Goal: Transaction & Acquisition: Subscribe to service/newsletter

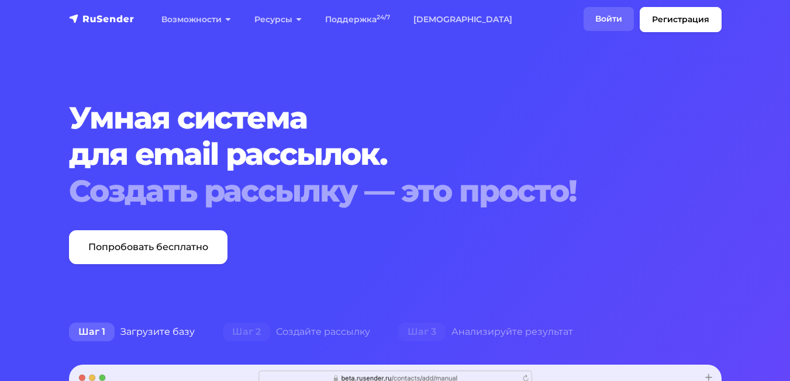
click at [604, 21] on link "Войти" at bounding box center [609, 19] width 50 height 24
click at [667, 18] on link "Регистрация" at bounding box center [681, 19] width 82 height 25
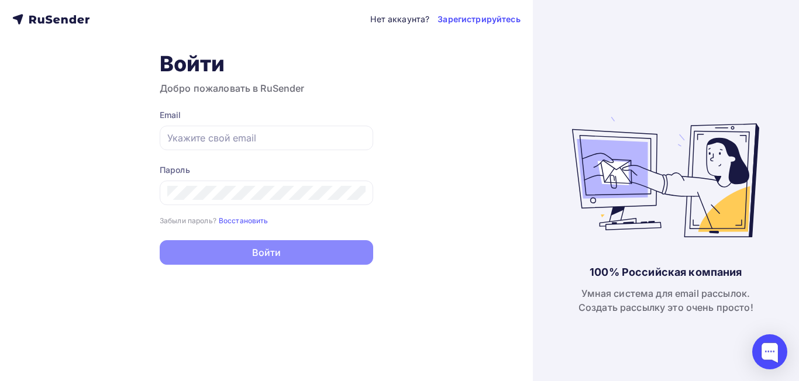
type input "dima@dienesalotti.ru"
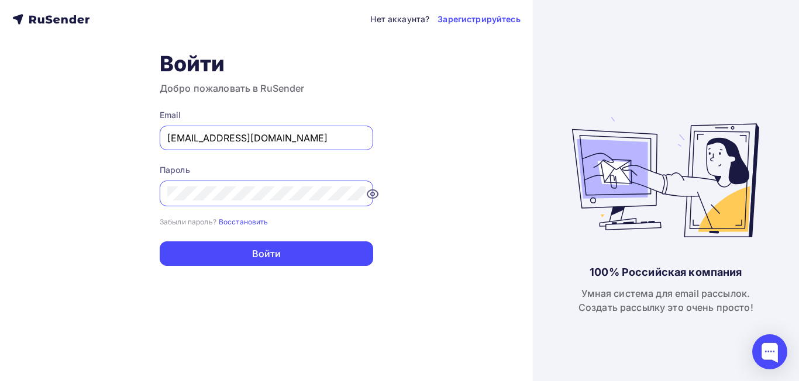
click at [310, 228] on form "Email dima@dienesalotti.ru Пароль Забыли пароль? Восстановить Забыли пароль? Во…" at bounding box center [266, 187] width 213 height 157
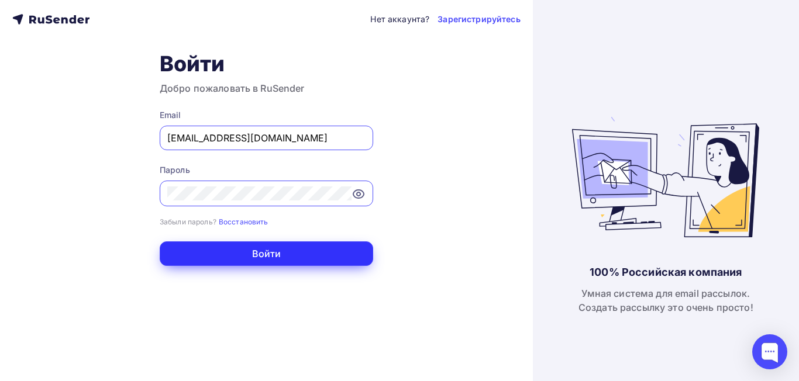
click at [288, 253] on button "Войти" at bounding box center [266, 254] width 213 height 25
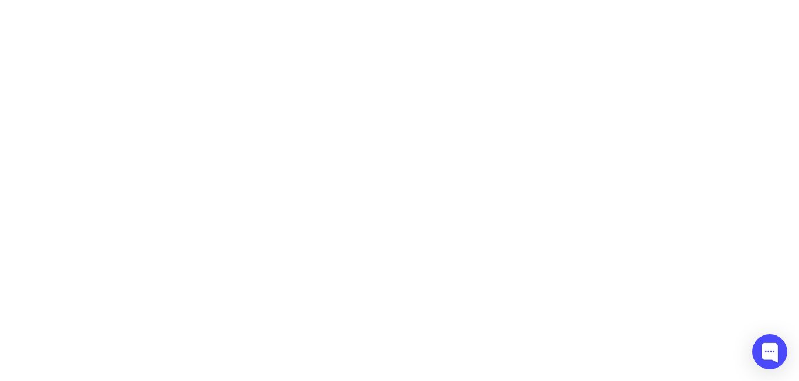
type input "[EMAIL_ADDRESS][DOMAIN_NAME]"
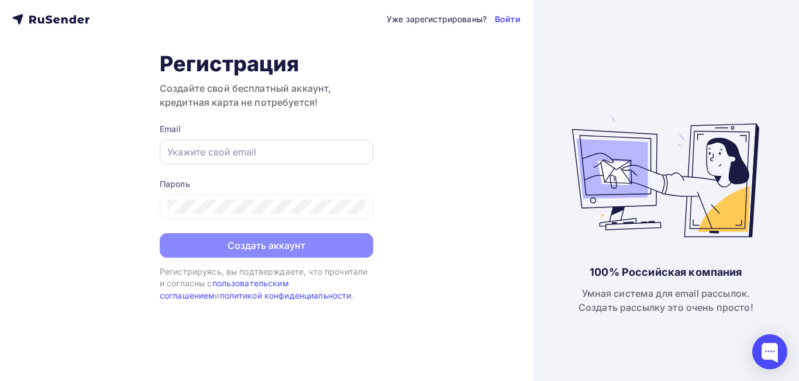
type input "[EMAIL_ADDRESS][DOMAIN_NAME]"
click at [257, 153] on input "[EMAIL_ADDRESS][DOMAIN_NAME]" at bounding box center [266, 152] width 198 height 14
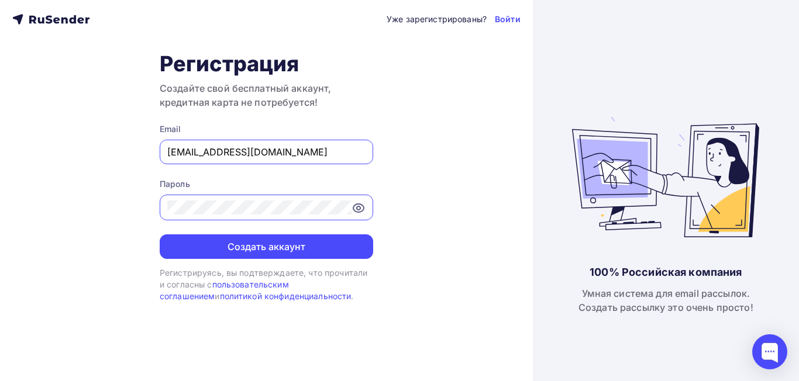
click at [359, 155] on input "[EMAIL_ADDRESS][DOMAIN_NAME]" at bounding box center [266, 152] width 198 height 14
drag, startPoint x: 266, startPoint y: 155, endPoint x: 163, endPoint y: 158, distance: 103.5
click at [163, 158] on div "[EMAIL_ADDRESS][DOMAIN_NAME]" at bounding box center [266, 152] width 213 height 25
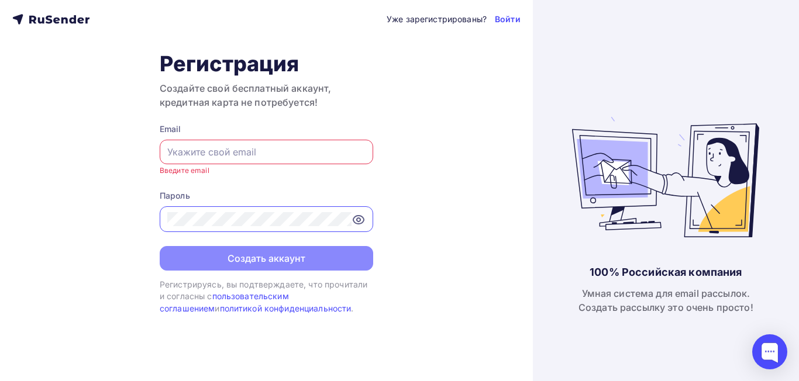
click at [142, 220] on div "Уже зарегистрированы? Войти Регистрация Создайте свой бесплатный аккаунт, креди…" at bounding box center [266, 190] width 533 height 381
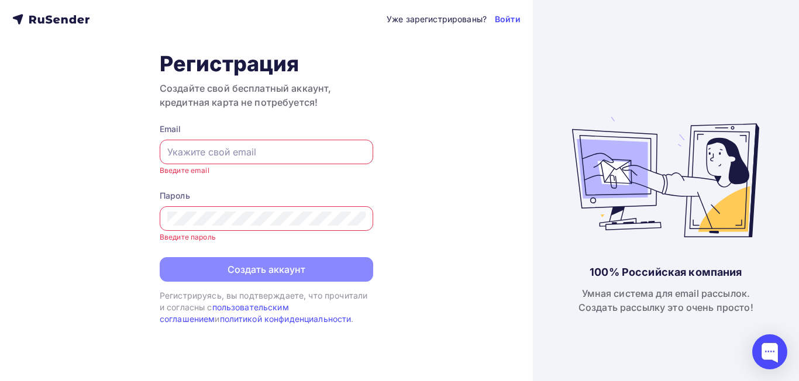
click at [451, 187] on div "Уже зарегистрированы? Войти Регистрация Создайте свой бесплатный аккаунт, креди…" at bounding box center [266, 190] width 533 height 381
click at [429, 148] on div "Уже зарегистрированы? Войти Регистрация Создайте свой бесплатный аккаунт, креди…" at bounding box center [266, 190] width 533 height 381
click at [350, 147] on input "text" at bounding box center [266, 152] width 198 height 14
click at [513, 18] on link "Войти" at bounding box center [508, 19] width 26 height 12
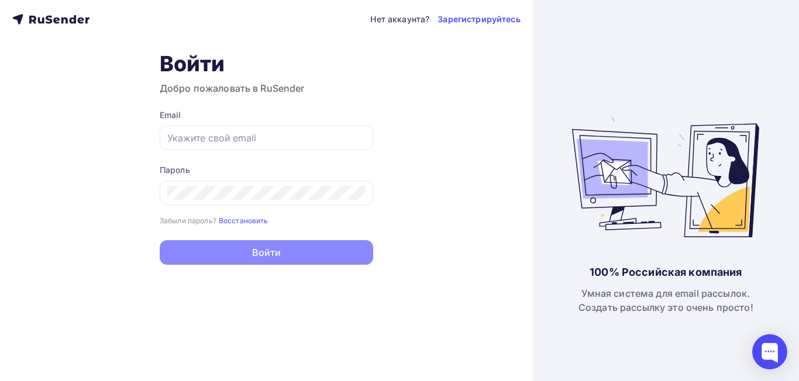
type input "dima@dienesalotti.ru"
click at [278, 281] on div "Нет аккаунта? Зарегистрируйтесь Войти Добро пожаловать в RuSender Email dima@di…" at bounding box center [266, 190] width 533 height 381
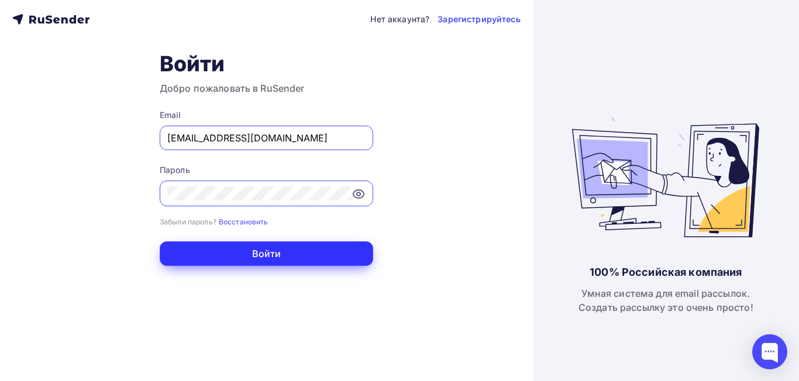
click at [285, 253] on button "Войти" at bounding box center [266, 254] width 213 height 25
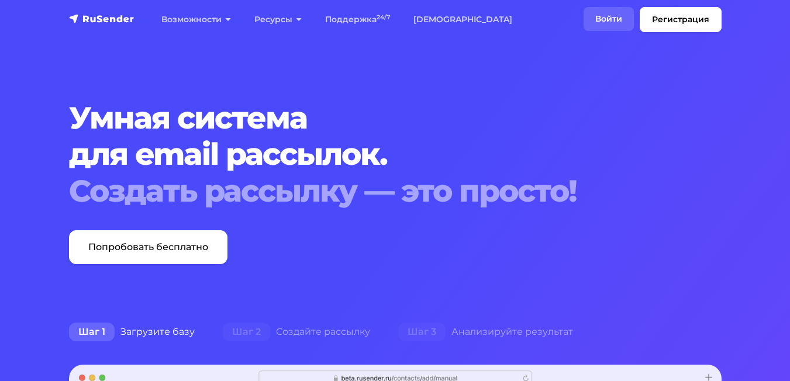
click at [608, 17] on link "Войти" at bounding box center [609, 19] width 50 height 24
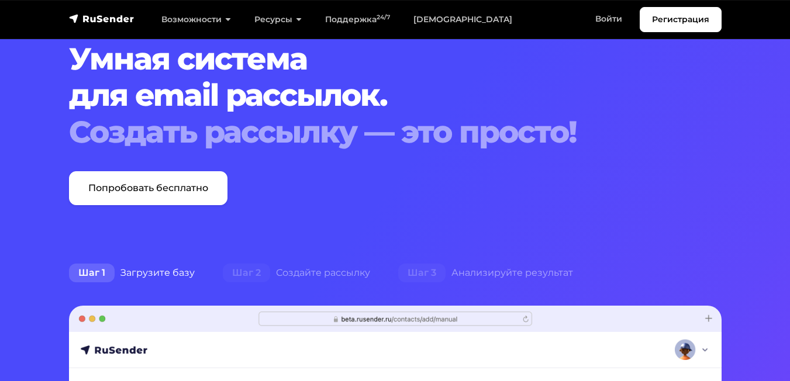
scroll to position [58, 0]
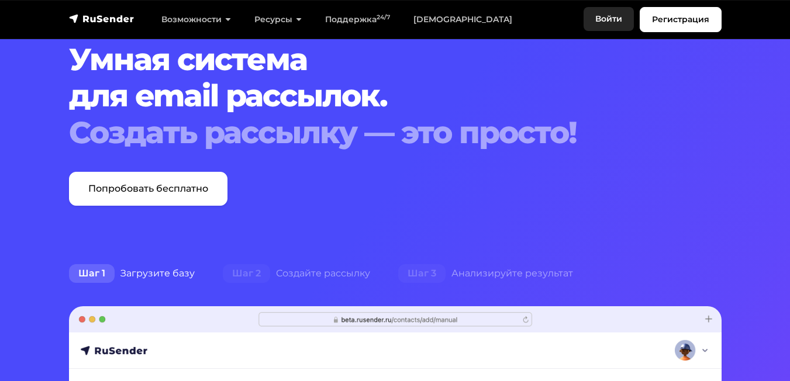
click at [612, 22] on link "Войти" at bounding box center [609, 19] width 50 height 24
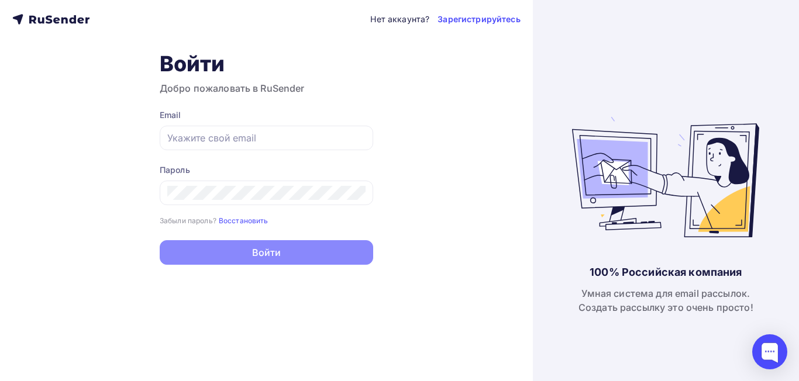
type input "[EMAIL_ADDRESS][DOMAIN_NAME]"
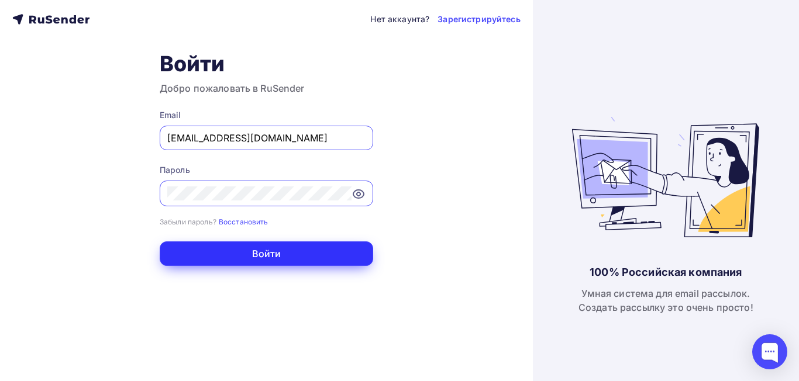
click at [316, 247] on button "Войти" at bounding box center [266, 254] width 213 height 25
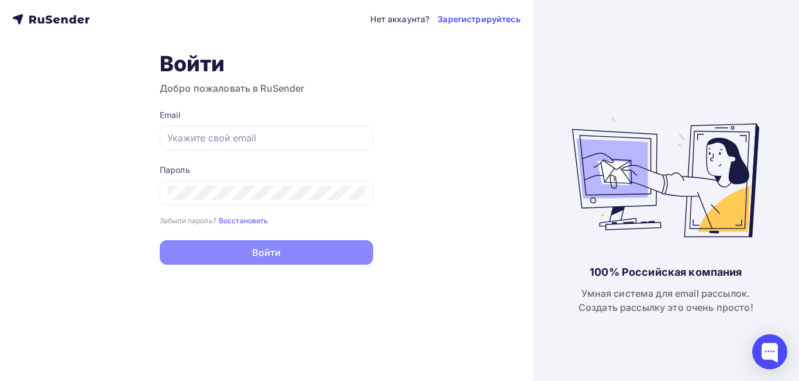
type input "[EMAIL_ADDRESS][DOMAIN_NAME]"
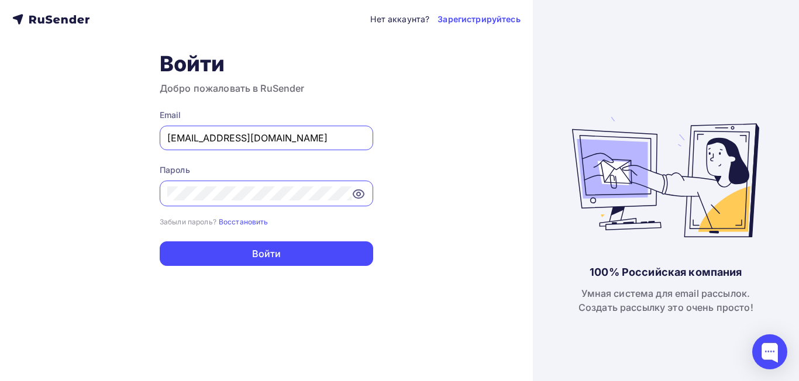
click at [281, 299] on div "Нет аккаунта? Зарегистрируйтесь Войти Добро пожаловать в RuSender Email [EMAIL_…" at bounding box center [266, 190] width 533 height 381
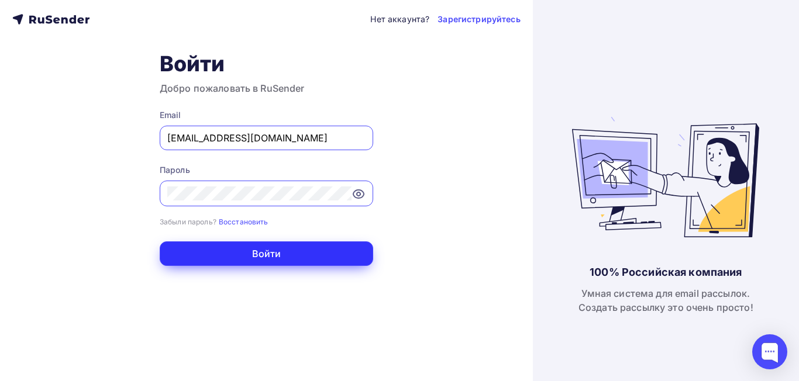
click at [258, 258] on button "Войти" at bounding box center [266, 254] width 213 height 25
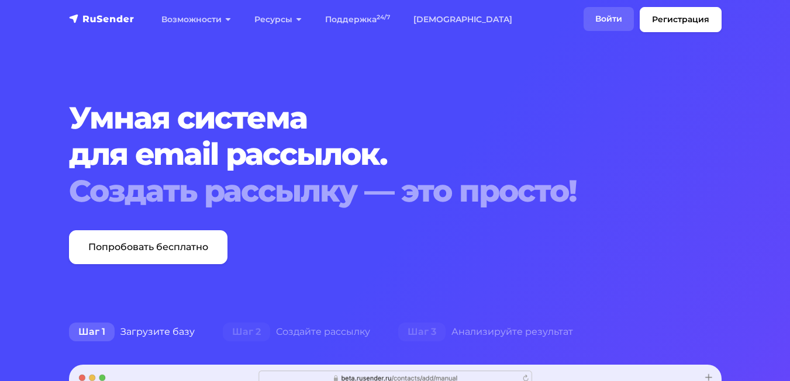
click at [611, 16] on link "Войти" at bounding box center [609, 19] width 50 height 24
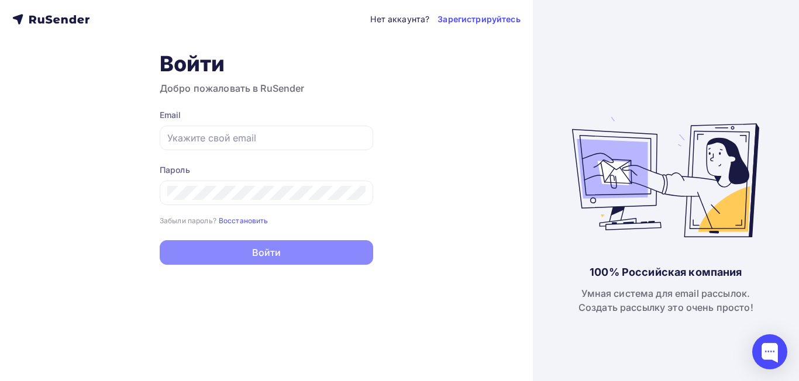
type input "[EMAIL_ADDRESS][DOMAIN_NAME]"
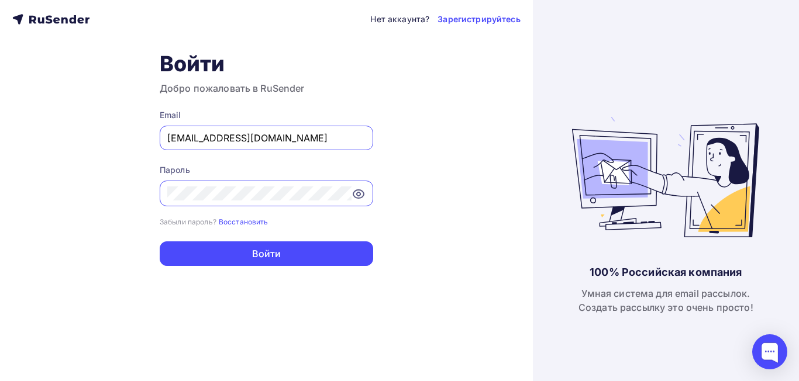
click at [423, 213] on div "Нет аккаунта? Зарегистрируйтесь Войти Добро пожаловать в RuSender Email [EMAIL_…" at bounding box center [266, 190] width 533 height 381
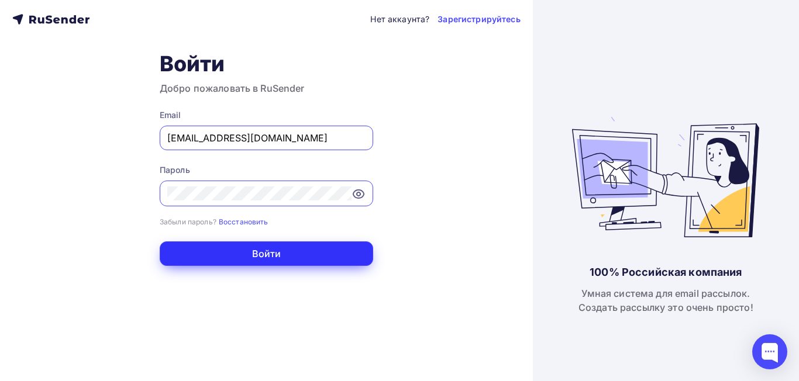
click at [324, 250] on button "Войти" at bounding box center [266, 254] width 213 height 25
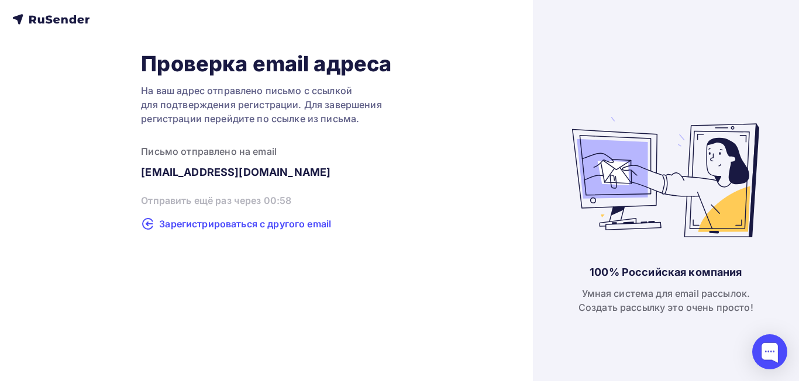
click at [282, 225] on span "Зарегистрироваться с другого email" at bounding box center [245, 224] width 172 height 14
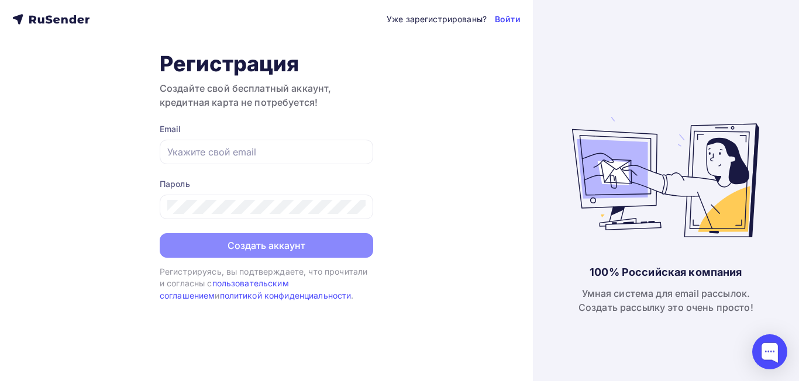
type input "[EMAIL_ADDRESS][DOMAIN_NAME]"
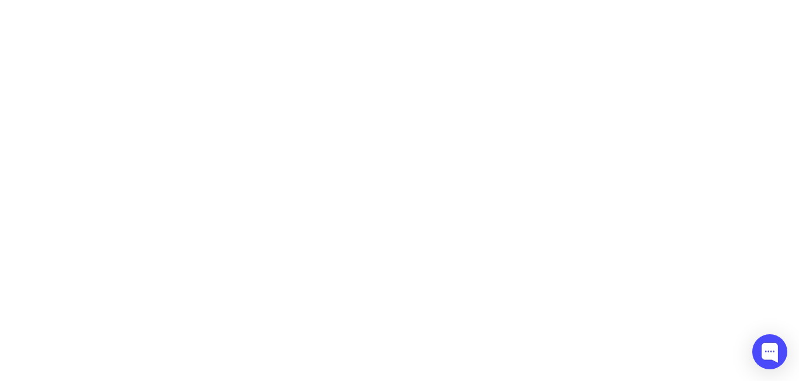
type input "[EMAIL_ADDRESS][DOMAIN_NAME]"
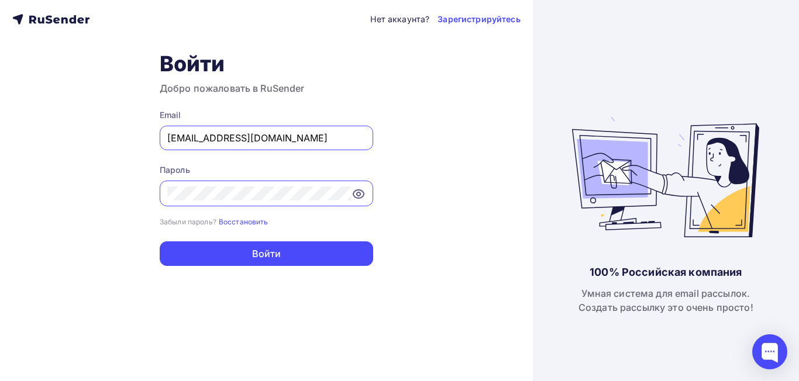
click at [357, 195] on icon at bounding box center [359, 194] width 4 height 4
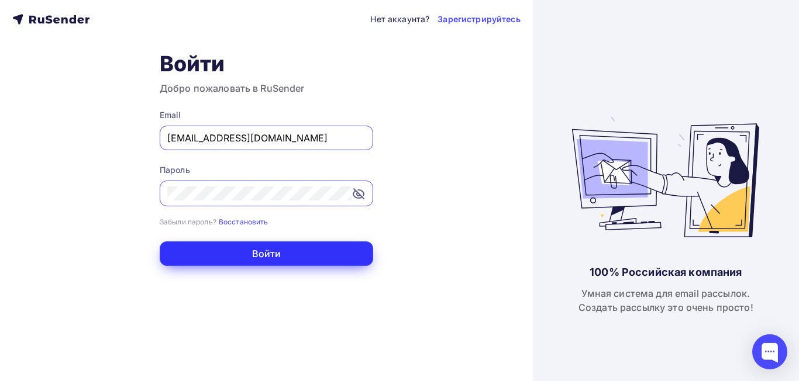
click at [288, 261] on button "Войти" at bounding box center [266, 254] width 213 height 25
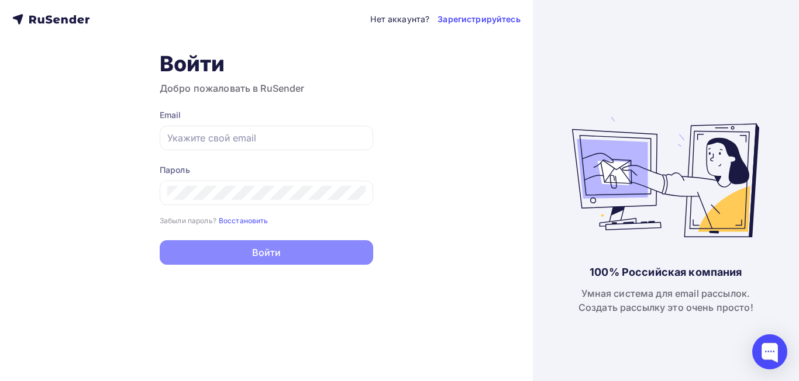
type input "[EMAIL_ADDRESS][DOMAIN_NAME]"
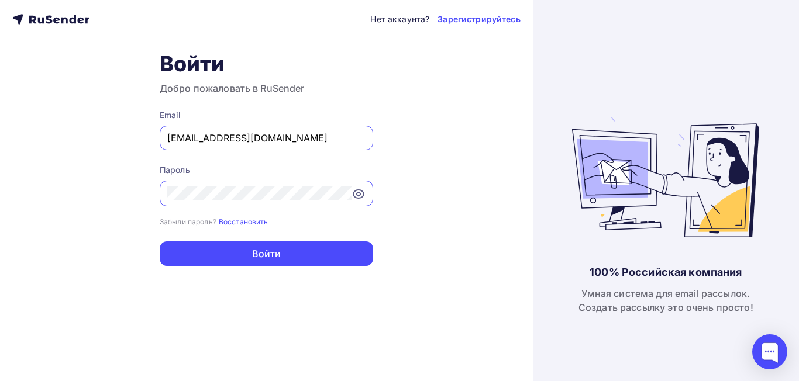
drag, startPoint x: 259, startPoint y: 139, endPoint x: 151, endPoint y: 137, distance: 107.6
click at [151, 137] on div "Нет аккаунта? Зарегистрируйтесь Войти Добро пожаловать в RuSender Email [EMAIL_…" at bounding box center [266, 190] width 533 height 381
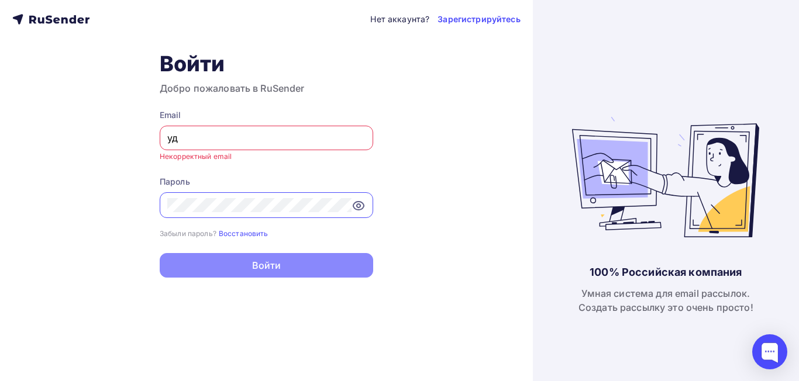
type input "у"
type input "e"
type input "dima@dienesalotti.ru"
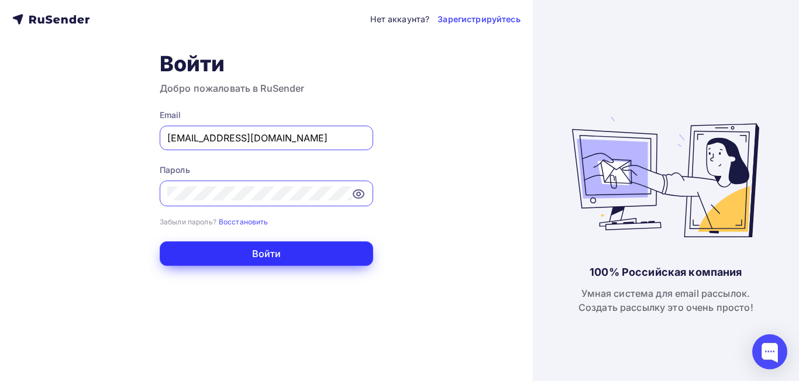
click at [299, 253] on button "Войти" at bounding box center [266, 254] width 213 height 25
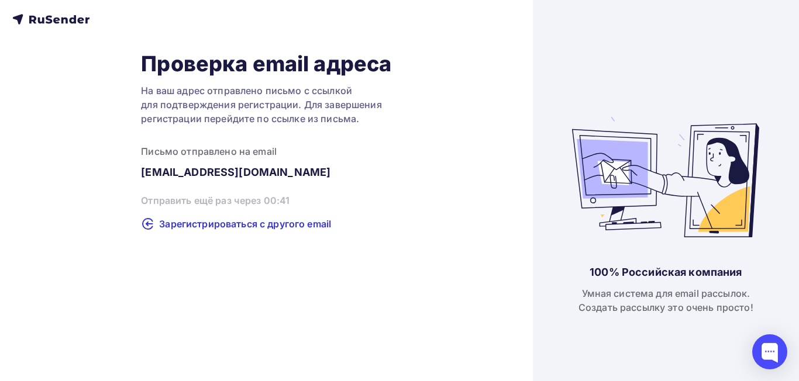
click at [77, 20] on icon at bounding box center [50, 19] width 77 height 14
click at [39, 15] on icon at bounding box center [50, 19] width 77 height 14
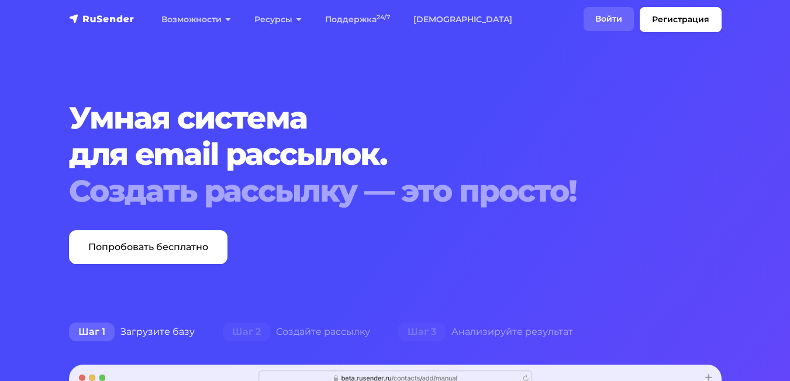
click at [612, 21] on link "Войти" at bounding box center [609, 19] width 50 height 24
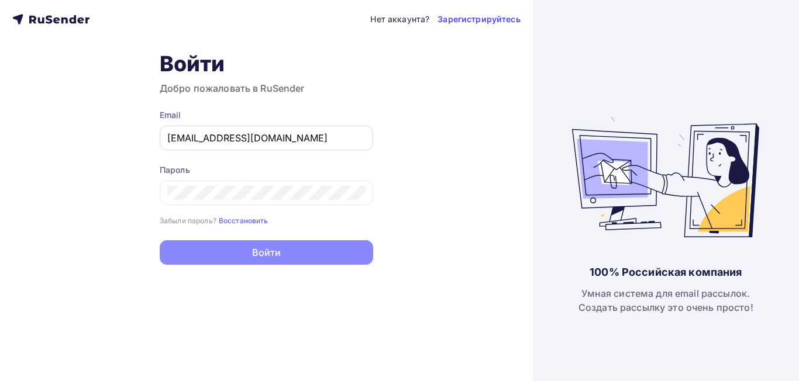
click at [269, 140] on input "[EMAIL_ADDRESS][DOMAIN_NAME]" at bounding box center [266, 138] width 198 height 14
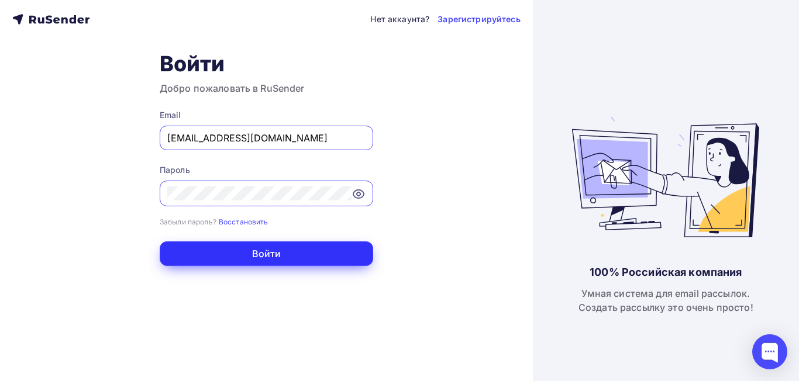
click at [296, 253] on button "Войти" at bounding box center [266, 254] width 213 height 25
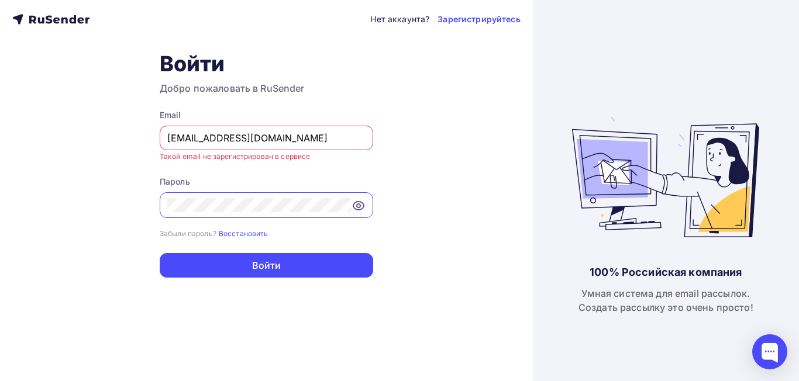
click at [267, 134] on input "[EMAIL_ADDRESS][DOMAIN_NAME]" at bounding box center [266, 138] width 198 height 14
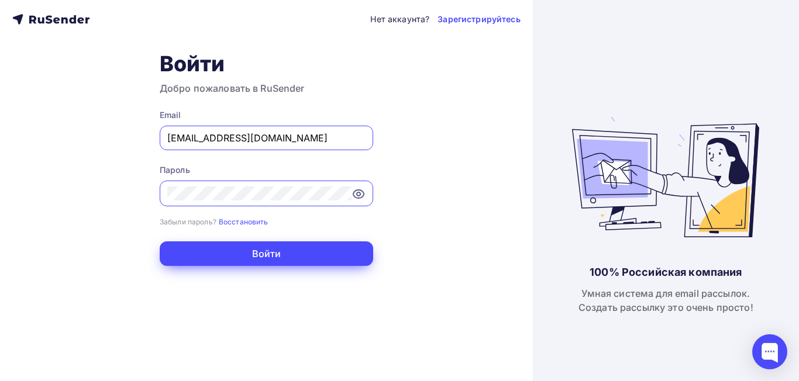
type input "dima@dienesalotti.ru"
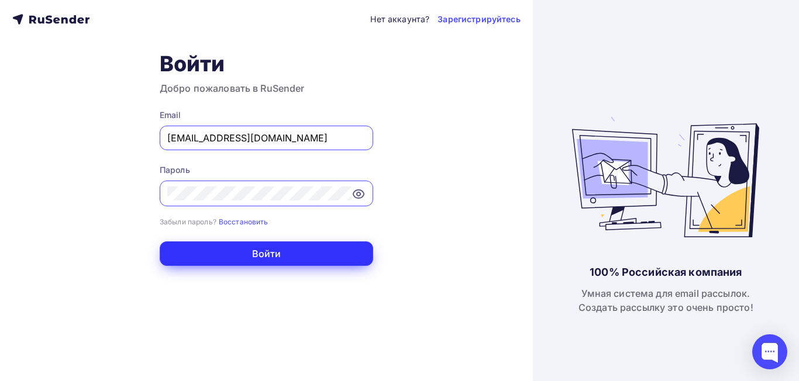
click at [292, 259] on button "Войти" at bounding box center [266, 254] width 213 height 25
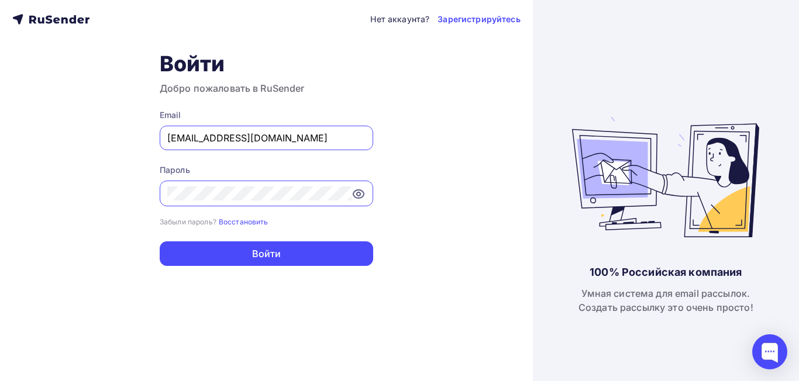
click at [358, 194] on icon at bounding box center [358, 194] width 14 height 14
click at [156, 191] on div "Нет аккаунта? Зарегистрируйтесь Войти Добро пожаловать в RuSender Email dima@di…" at bounding box center [266, 190] width 533 height 381
click at [263, 369] on div "Нет аккаунта? Зарегистрируйтесь Войти Добро пожаловать в RuSender Email dima@di…" at bounding box center [266, 190] width 533 height 381
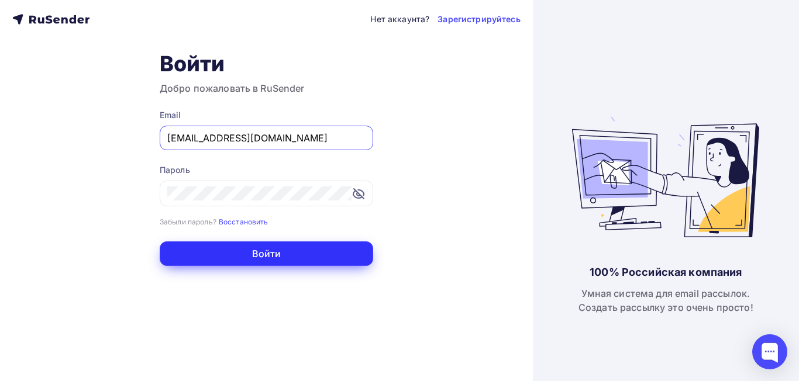
click at [267, 250] on button "Войти" at bounding box center [266, 254] width 213 height 25
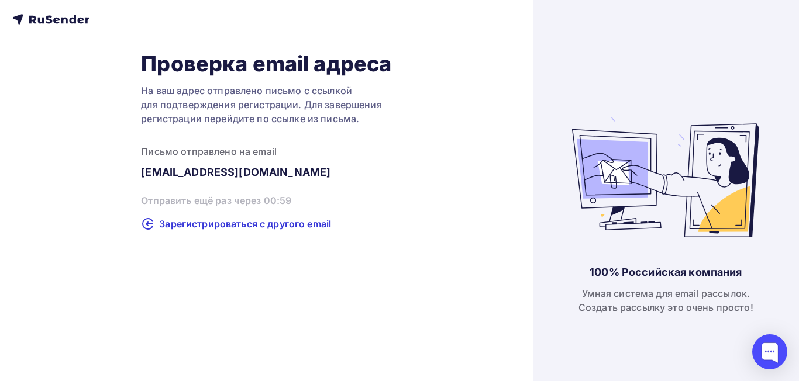
click at [192, 198] on div "Отправить ещё раз через 00:59 Зарегистрироваться с другого email" at bounding box center [266, 212] width 250 height 37
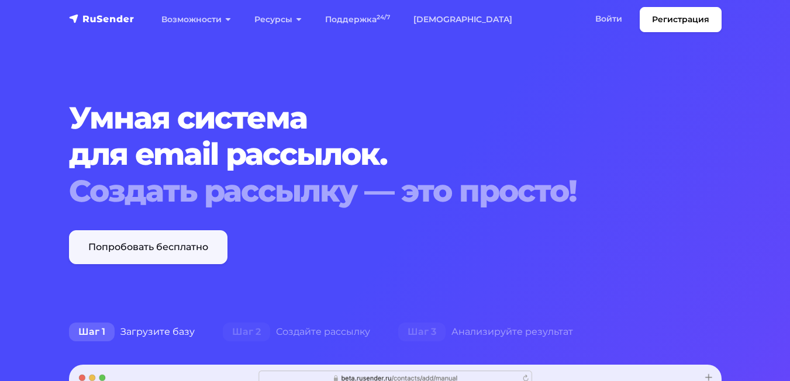
click at [190, 245] on link "Попробовать бесплатно" at bounding box center [148, 247] width 158 height 34
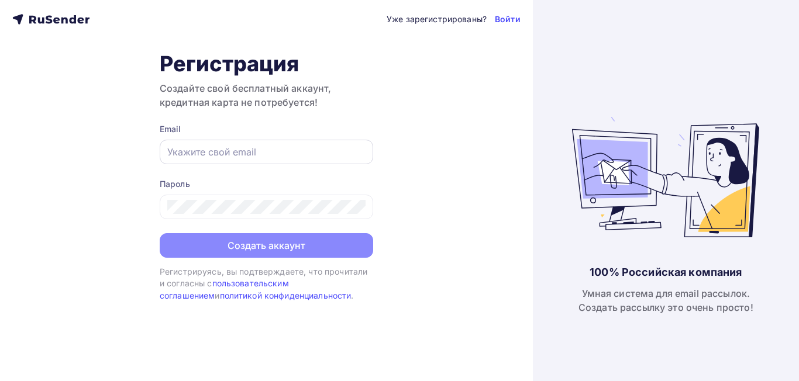
type input "[EMAIL_ADDRESS][DOMAIN_NAME]"
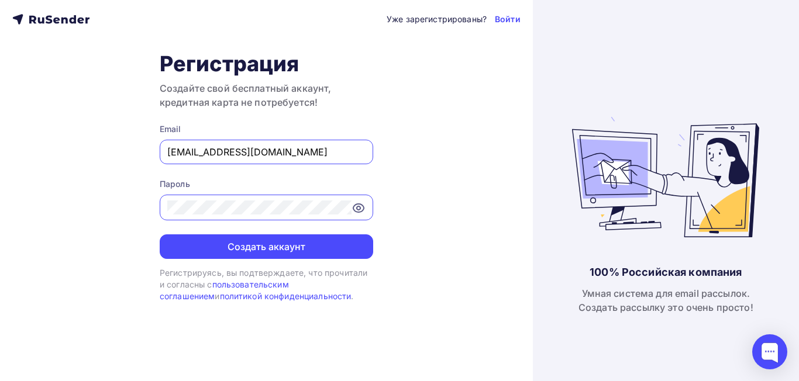
drag, startPoint x: 196, startPoint y: 153, endPoint x: 157, endPoint y: 153, distance: 39.2
click at [157, 153] on div "Уже зарегистрированы? Войти Регистрация Создайте свой бесплатный аккаунт, креди…" at bounding box center [266, 190] width 533 height 381
type input "[EMAIL_ADDRESS][DOMAIN_NAME]"
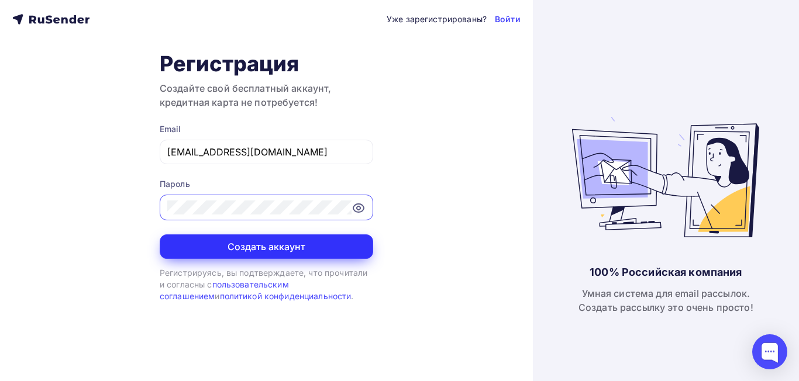
click at [264, 243] on button "Создать аккаунт" at bounding box center [266, 247] width 213 height 25
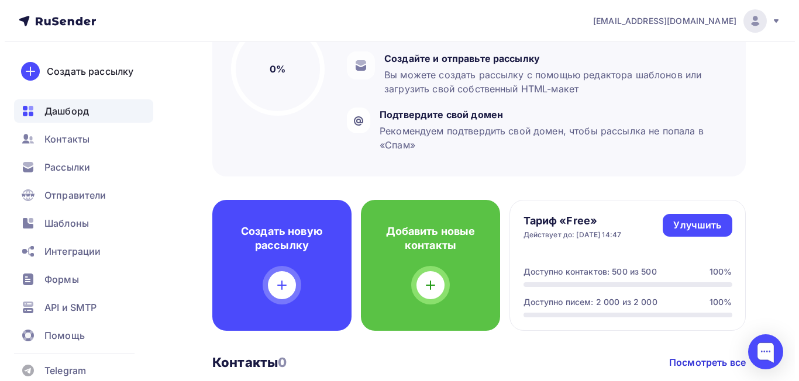
scroll to position [175, 0]
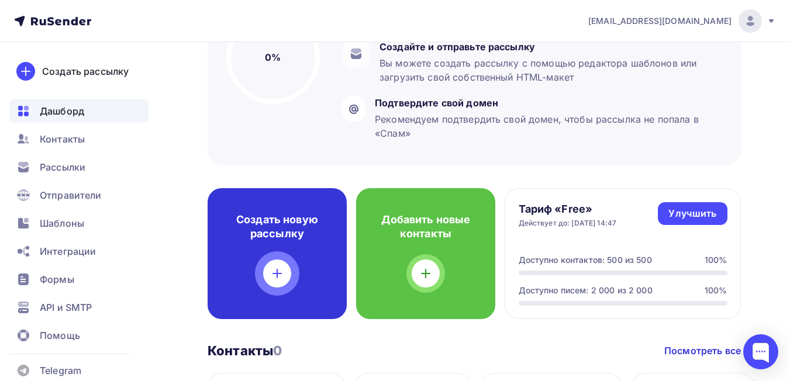
click at [281, 274] on icon at bounding box center [277, 274] width 8 height 0
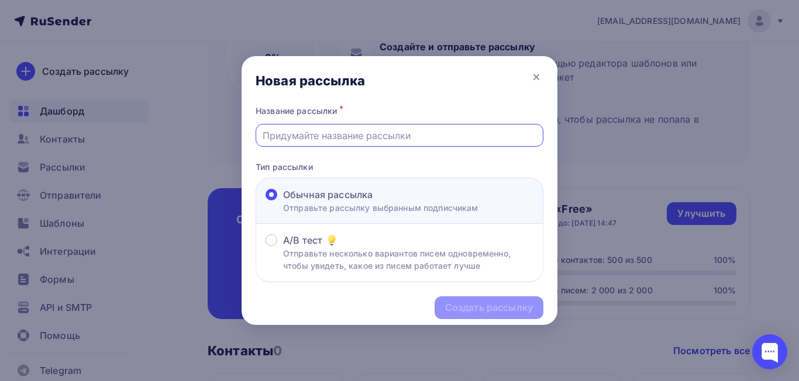
click at [354, 137] on input "text" at bounding box center [400, 136] width 274 height 14
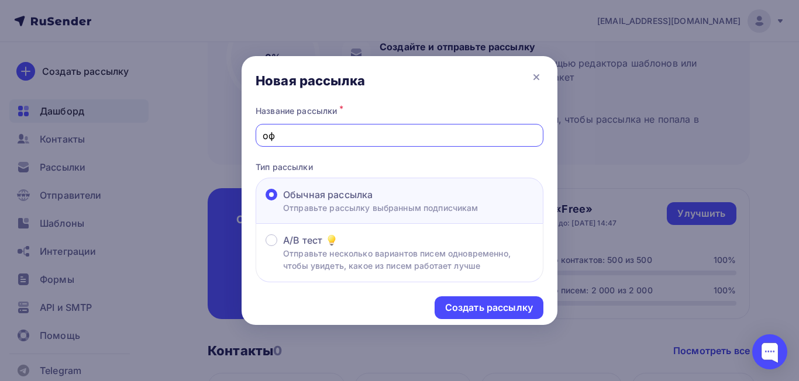
type input "о"
click at [265, 137] on input "Официальное возвращение легендарной" at bounding box center [400, 136] width 274 height 14
click at [502, 136] on input "BUSNELLI Официальное возвращение легендарной" at bounding box center [400, 136] width 274 height 14
click at [498, 135] on input "BUSNELLI Официальное возвращение легендарной" at bounding box center [400, 136] width 274 height 14
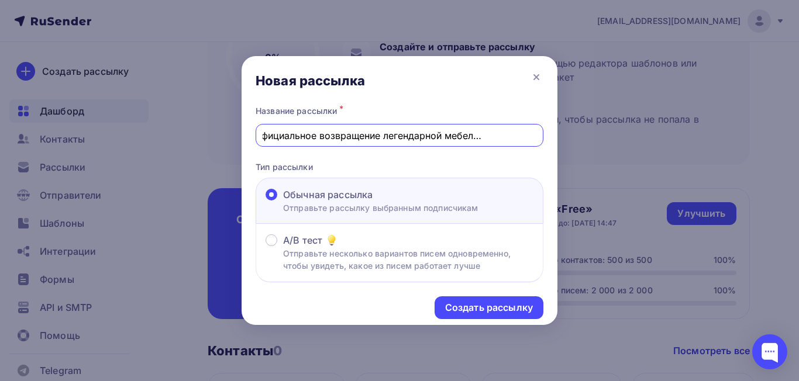
click at [371, 136] on input "BUSNELLI Официальное возвращение легендарной мебельной фабрики" at bounding box center [400, 136] width 274 height 14
click at [356, 136] on input "Фабрика BUSNELLI Официальное возвращение легендарной мебельной фабрики" at bounding box center [400, 136] width 274 height 14
click at [357, 139] on input "Фабрика BUSNELLI -официальное возвращение легендарной мебельной фабрики" at bounding box center [400, 136] width 274 height 14
click at [420, 135] on input "Фабрика BUSNELLI - официальное возвращение легендарной мебельной фабрики" at bounding box center [400, 136] width 274 height 14
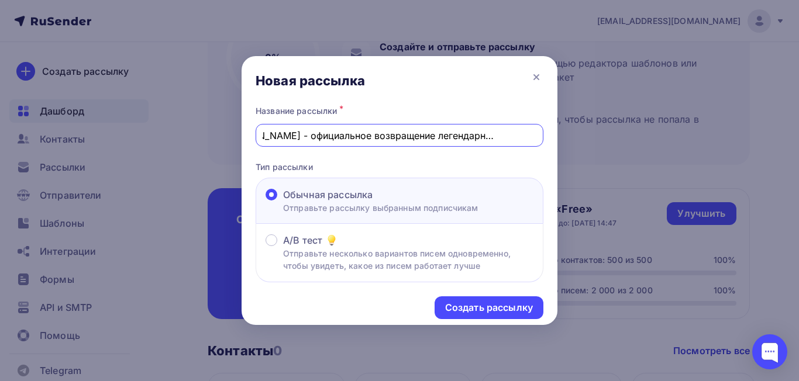
scroll to position [0, 50]
type input "Фабрика BUSNELLI - официальное возвращение легендарного бренда"
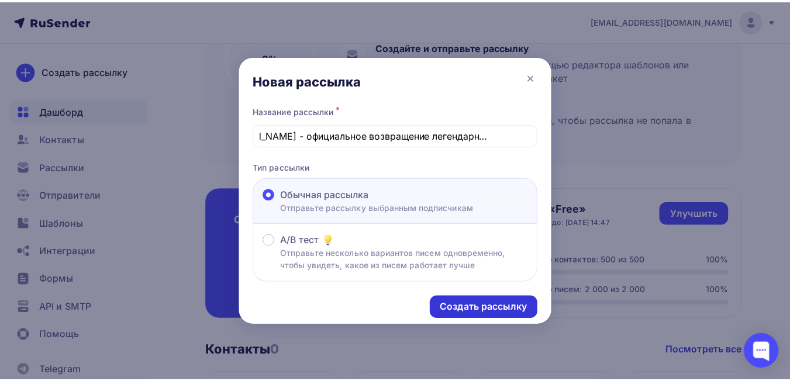
scroll to position [0, 0]
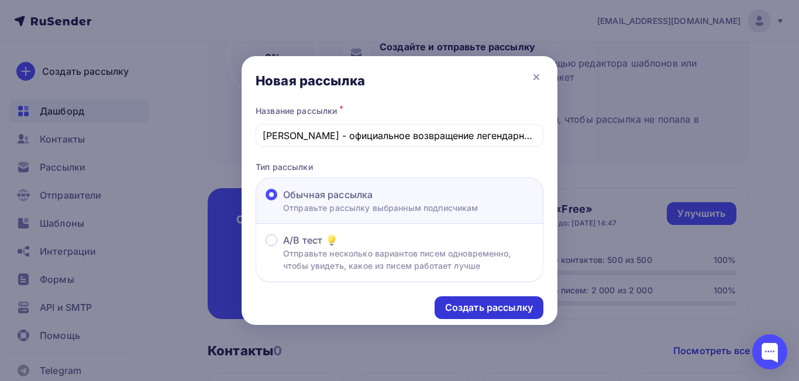
click at [478, 312] on div "Создать рассылку" at bounding box center [489, 307] width 88 height 13
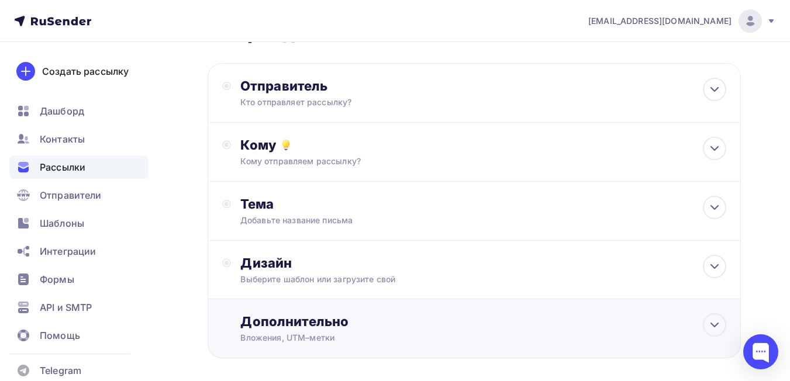
scroll to position [117, 0]
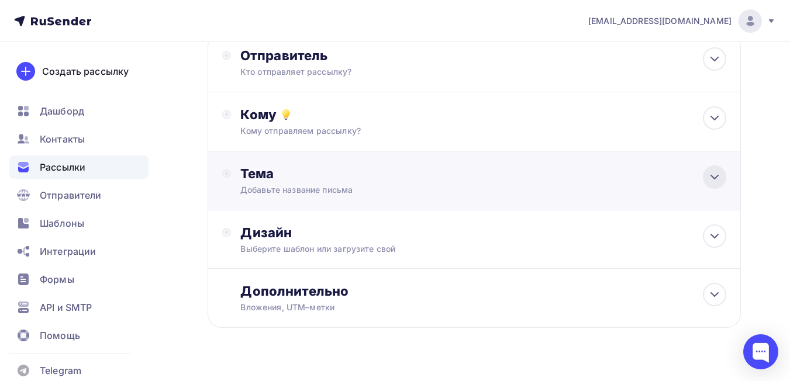
click at [720, 177] on icon at bounding box center [715, 177] width 14 height 14
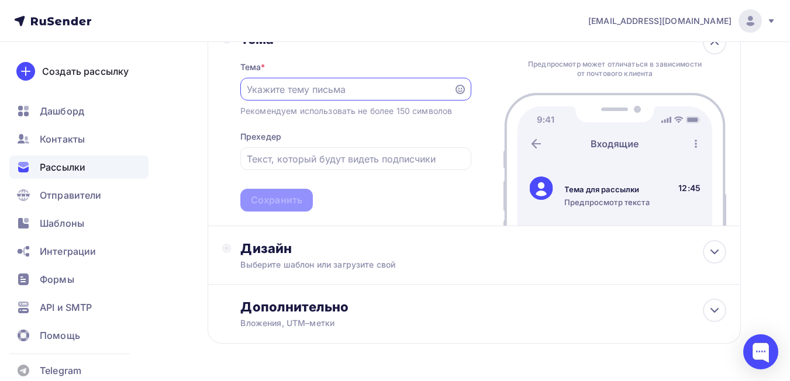
scroll to position [231, 0]
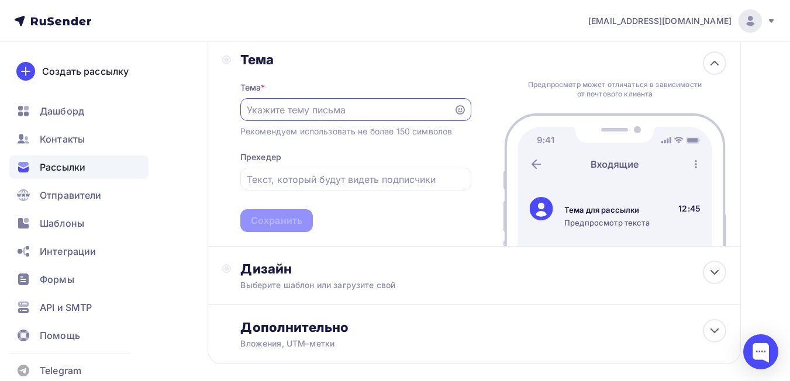
click at [349, 111] on input "text" at bounding box center [347, 110] width 200 height 14
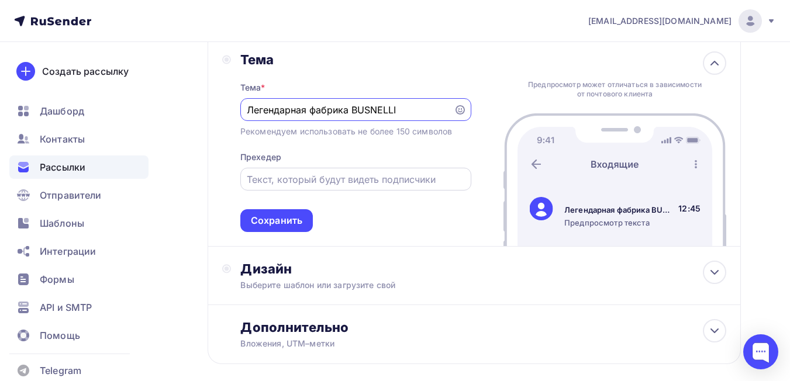
type input "Легендарная фабрика BUSNELLI"
click at [367, 175] on input "text" at bounding box center [356, 180] width 218 height 14
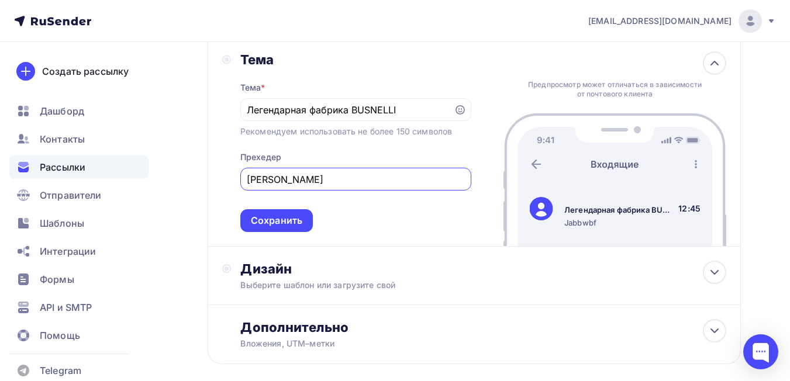
type input "J"
click at [261, 178] on input "Оффициальное возвращение" at bounding box center [356, 180] width 218 height 14
click at [391, 180] on input "Официальное возвращение" at bounding box center [356, 180] width 218 height 14
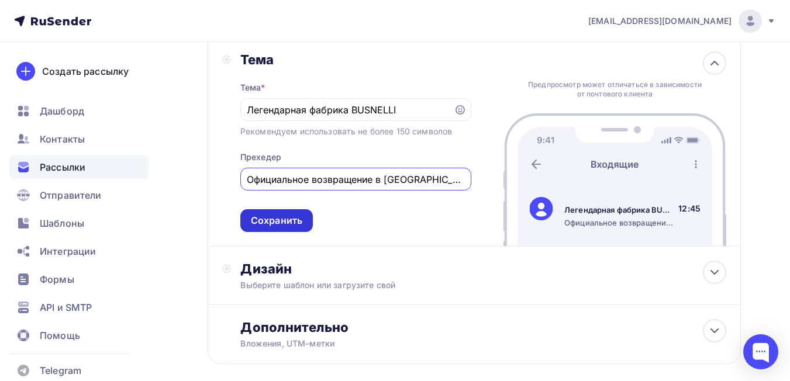
type input "Официальное возвращение в Россию"
click at [292, 222] on div "Сохранить" at bounding box center [276, 220] width 51 height 13
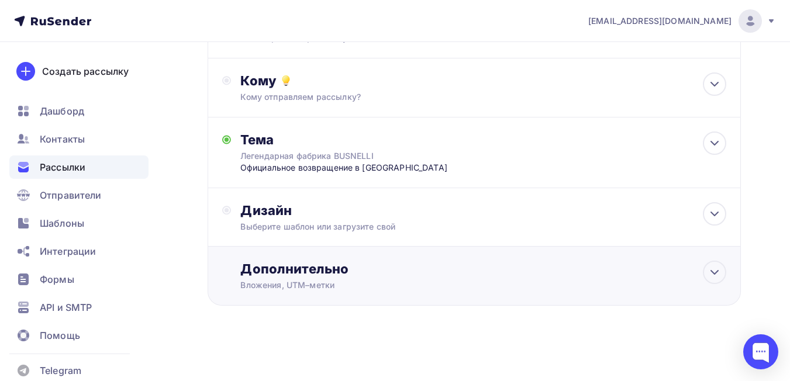
scroll to position [151, 0]
click at [312, 215] on div "Дизайн" at bounding box center [483, 210] width 486 height 16
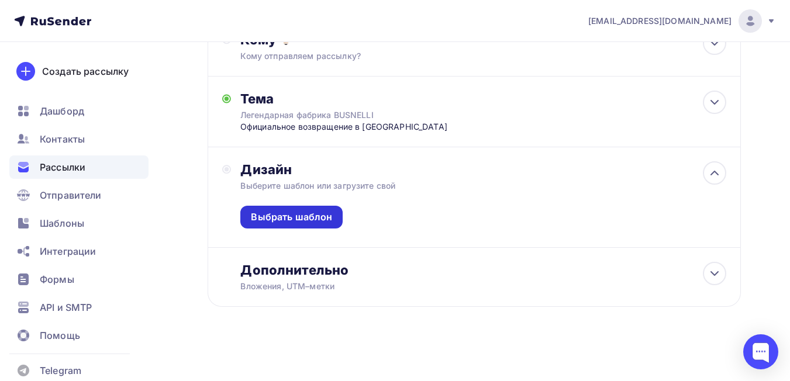
scroll to position [193, 0]
click at [320, 218] on div "Выбрать шаблон" at bounding box center [291, 215] width 81 height 13
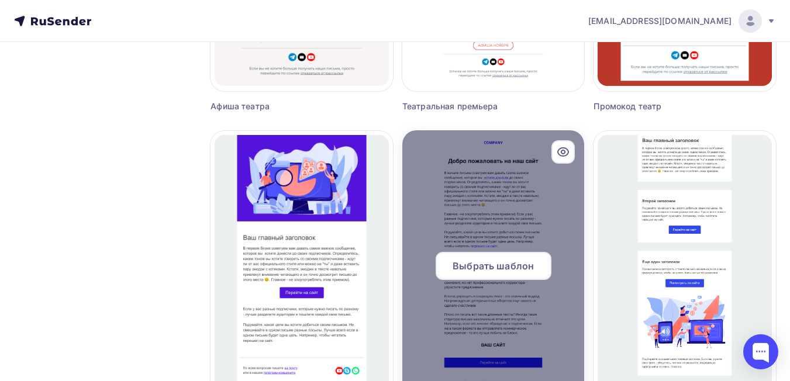
scroll to position [1139, 0]
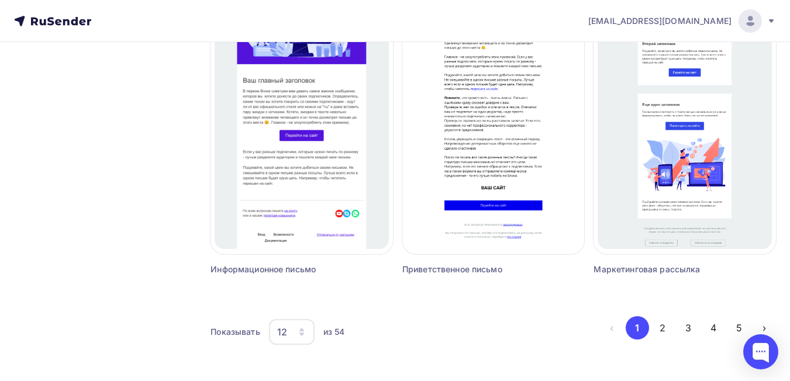
click at [303, 334] on icon "button" at bounding box center [301, 335] width 5 height 4
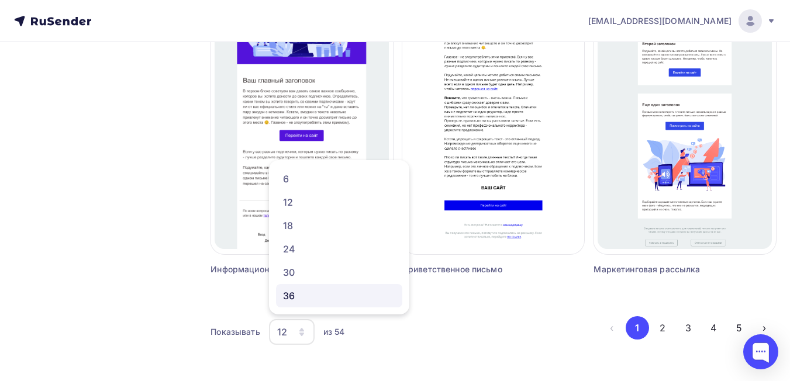
click at [309, 301] on div "36" at bounding box center [339, 296] width 112 height 14
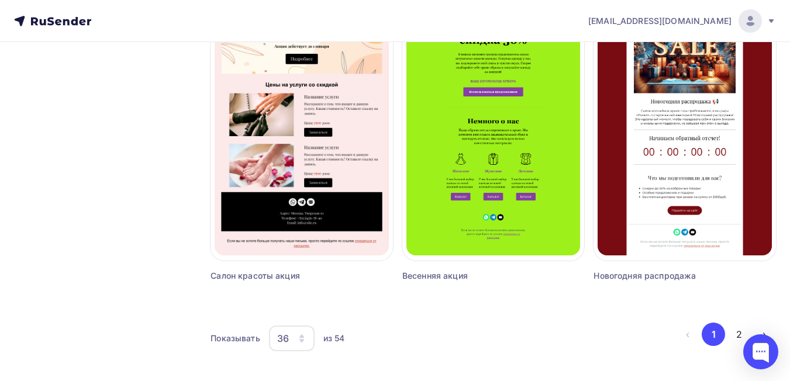
scroll to position [3702, 0]
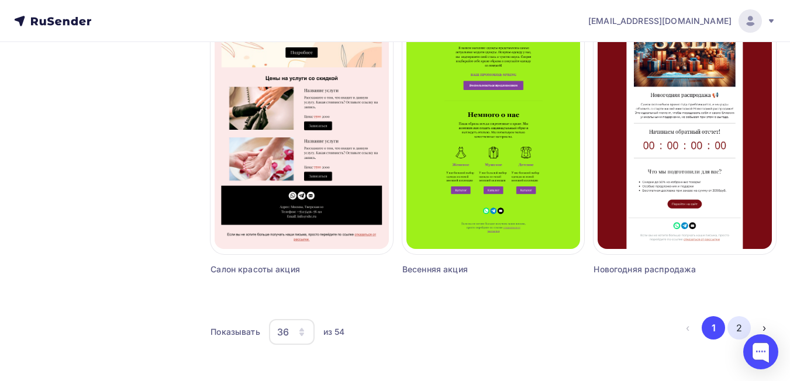
click at [737, 327] on button "2" at bounding box center [738, 327] width 23 height 23
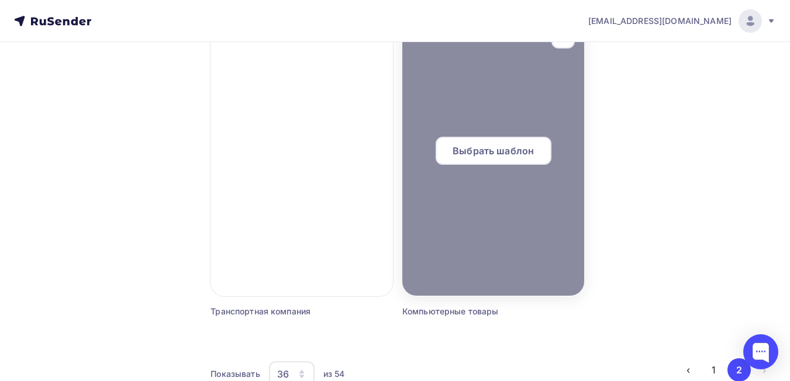
scroll to position [2100, 0]
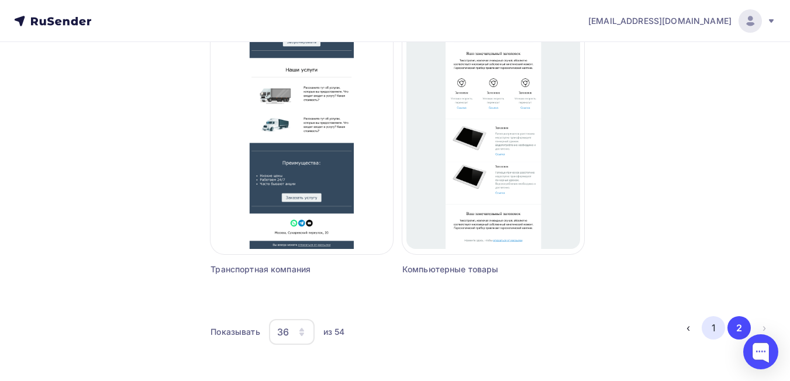
click at [707, 330] on button "1" at bounding box center [713, 327] width 23 height 23
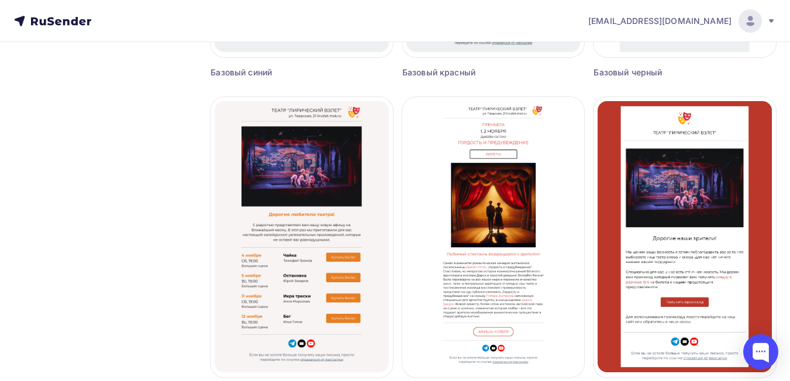
scroll to position [696, 0]
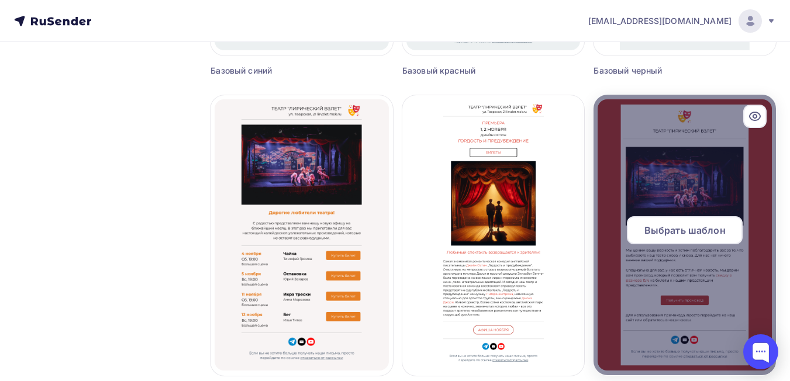
click at [691, 223] on span "Выбрать шаблон" at bounding box center [684, 230] width 81 height 14
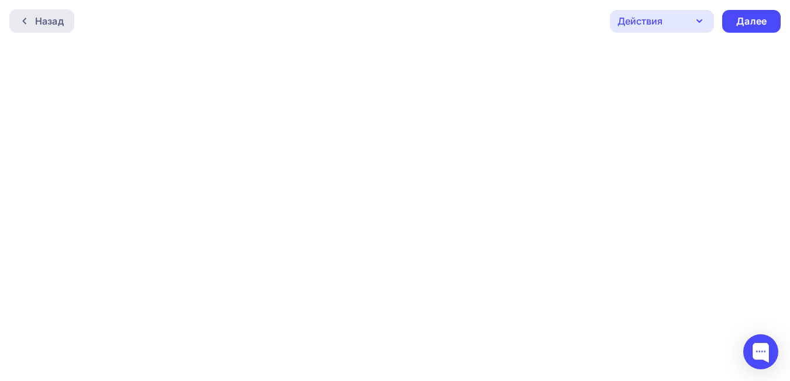
click at [45, 17] on div "Назад" at bounding box center [49, 21] width 29 height 14
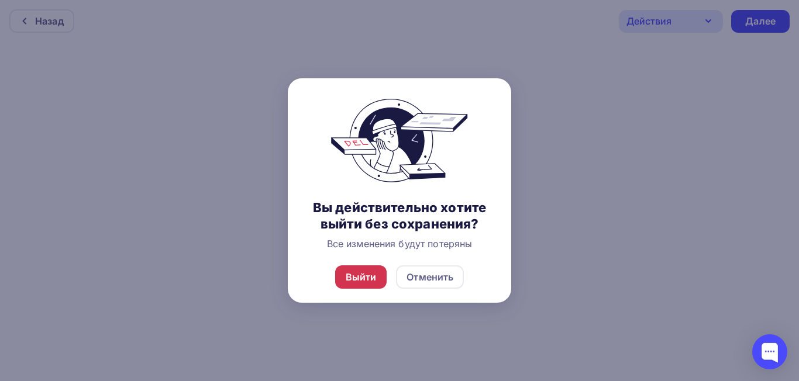
click at [363, 279] on div "Выйти" at bounding box center [361, 277] width 31 height 14
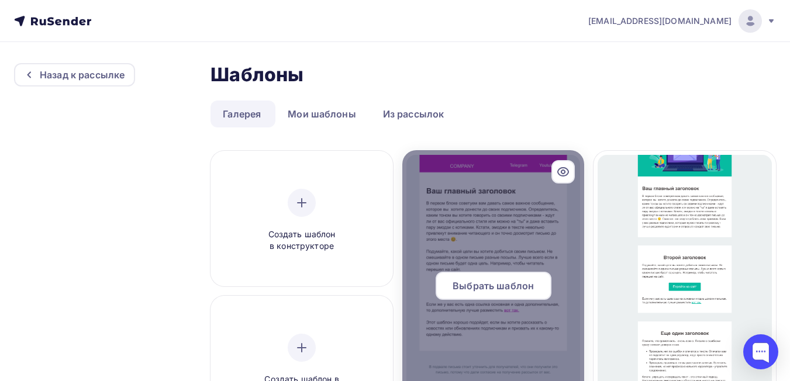
scroll to position [58, 0]
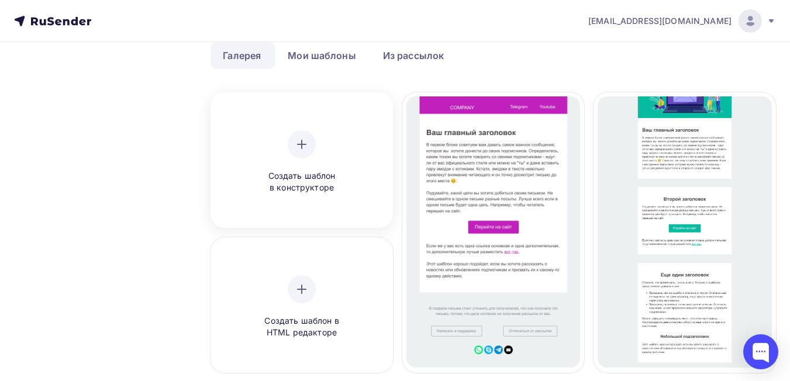
click at [319, 183] on span "Создать шаблон в конструкторе" at bounding box center [301, 182] width 111 height 24
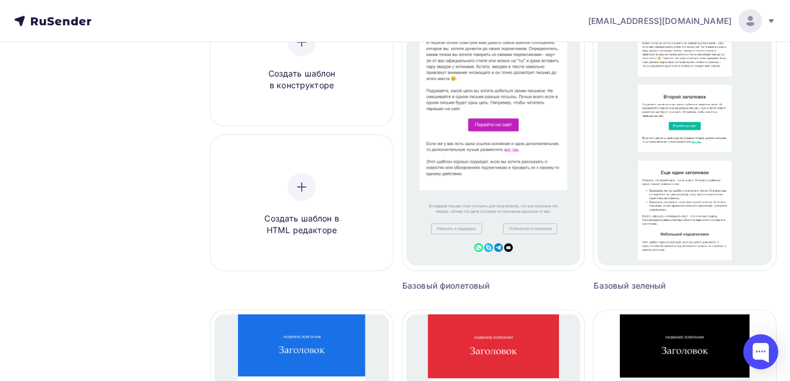
scroll to position [58, 0]
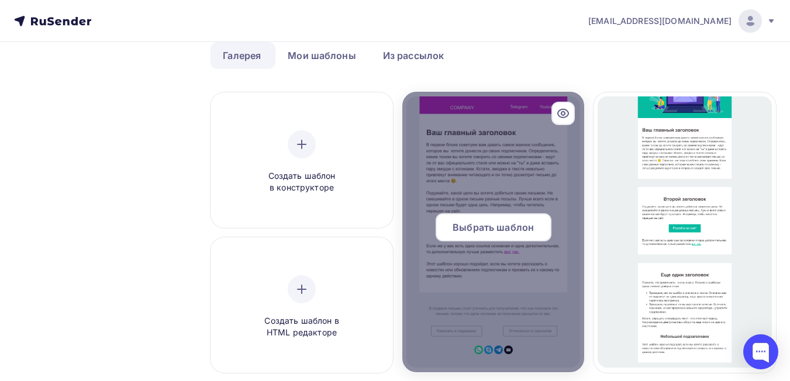
click at [530, 171] on div at bounding box center [493, 232] width 182 height 281
click at [522, 226] on span "Выбрать шаблон" at bounding box center [493, 227] width 81 height 14
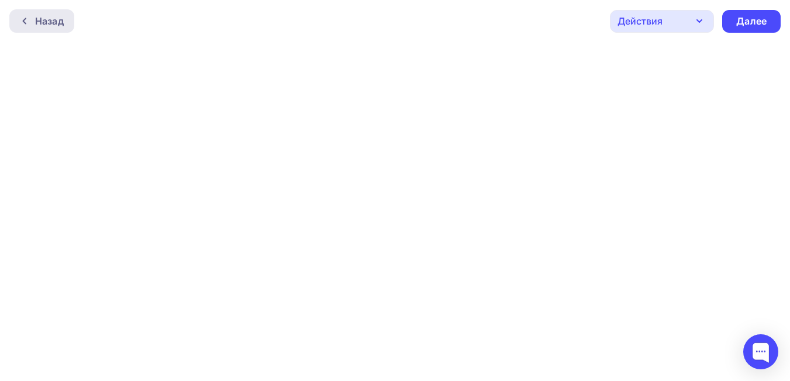
click at [46, 15] on div "Назад" at bounding box center [49, 21] width 29 height 14
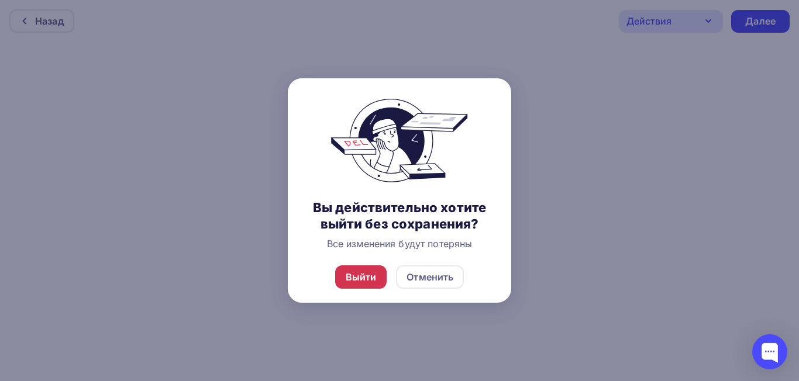
click at [375, 276] on div "Выйти" at bounding box center [361, 277] width 31 height 14
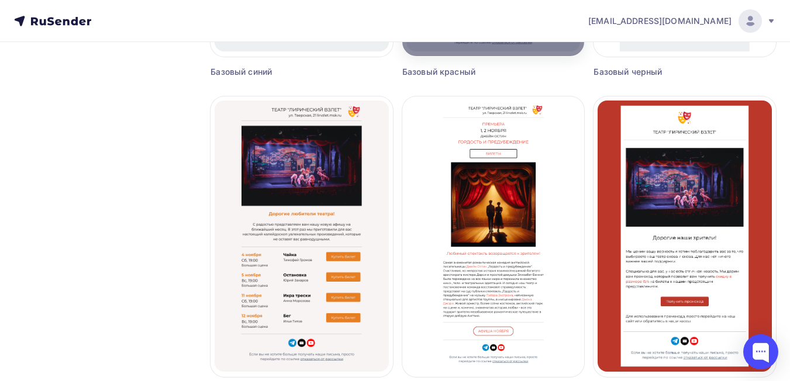
scroll to position [702, 0]
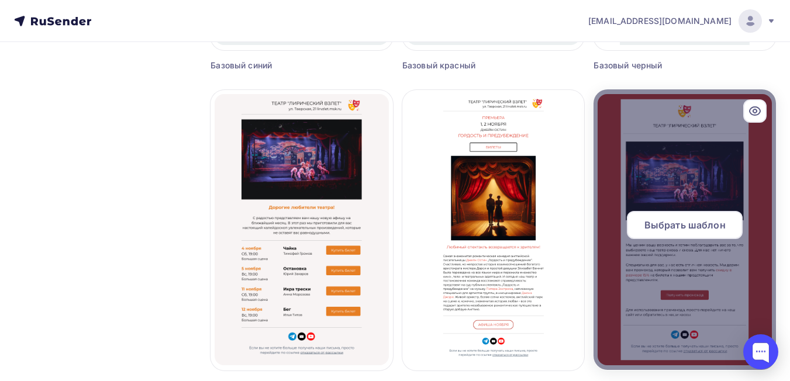
click at [682, 229] on span "Выбрать шаблон" at bounding box center [684, 225] width 81 height 14
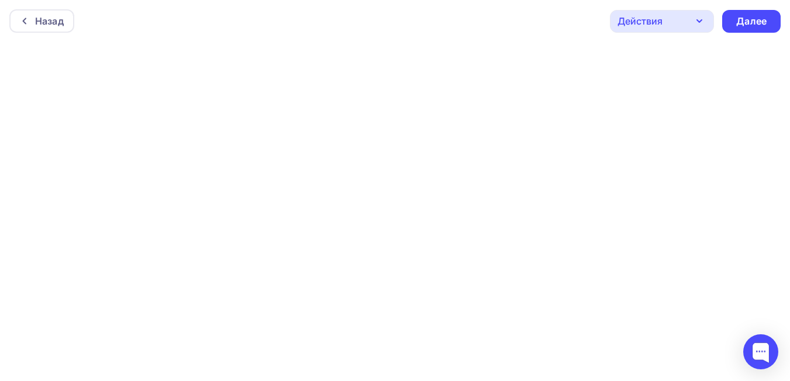
scroll to position [3, 0]
click at [37, 18] on div "Назад" at bounding box center [49, 18] width 29 height 14
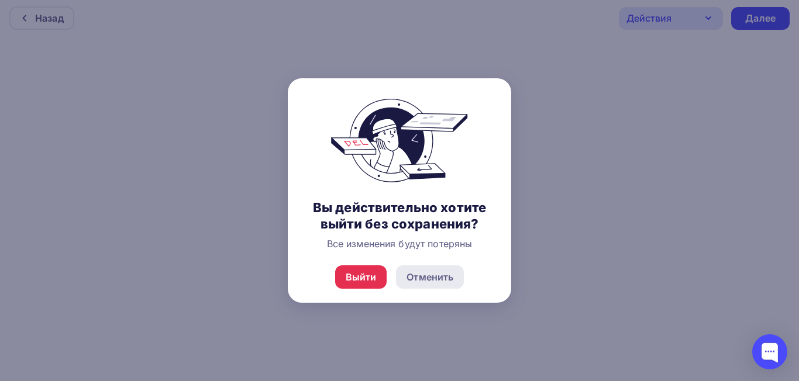
click at [442, 277] on div "Отменить" at bounding box center [429, 277] width 47 height 14
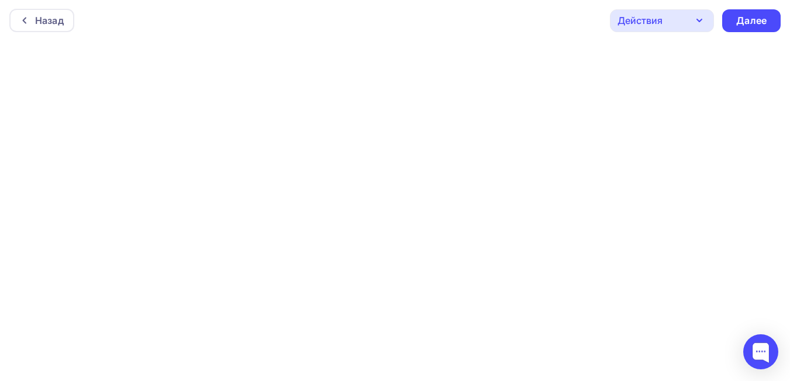
scroll to position [0, 0]
click at [708, 25] on div "Действия" at bounding box center [662, 21] width 104 height 23
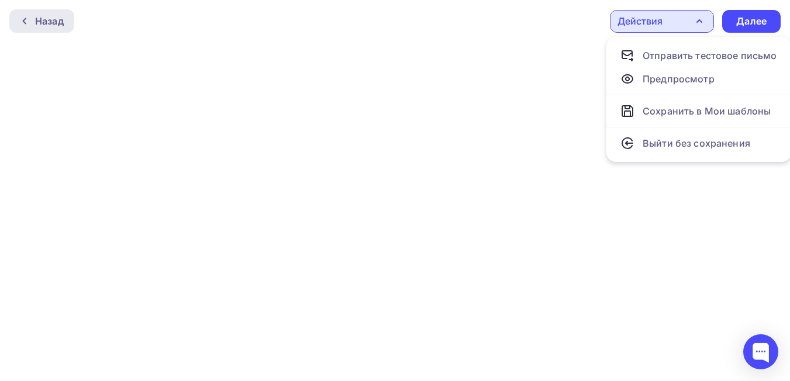
click at [50, 20] on div "Назад" at bounding box center [49, 21] width 29 height 14
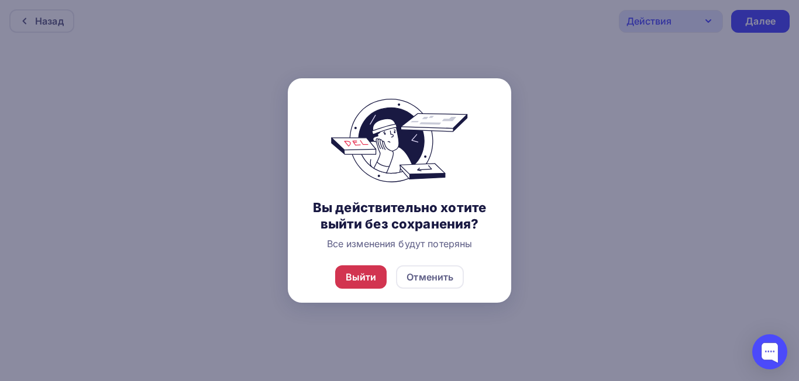
click at [368, 280] on div "Выйти" at bounding box center [361, 277] width 31 height 14
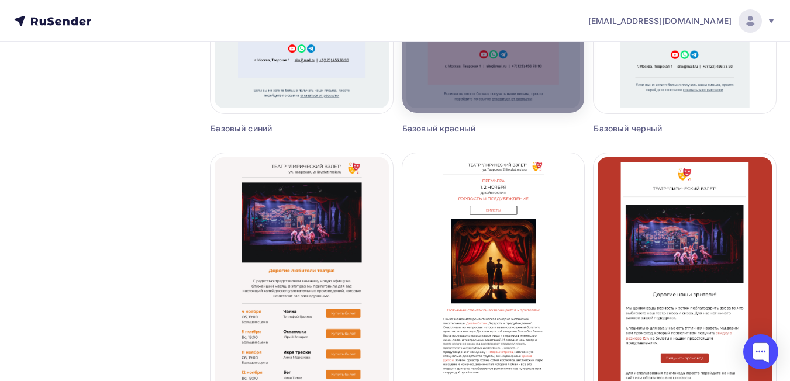
scroll to position [643, 0]
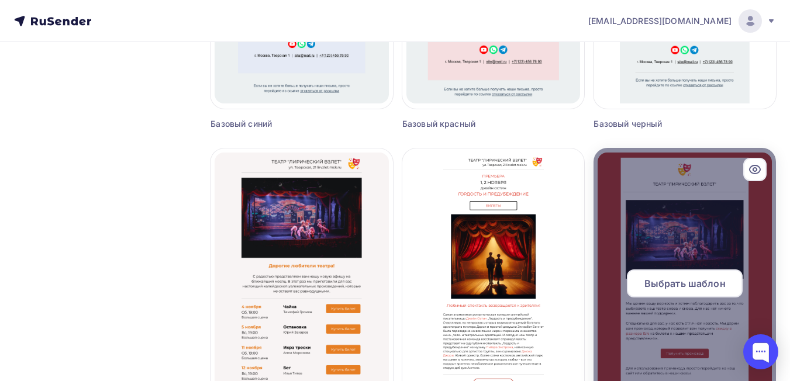
click at [657, 251] on div at bounding box center [685, 288] width 182 height 281
click at [675, 283] on span "Выбрать шаблон" at bounding box center [684, 284] width 81 height 14
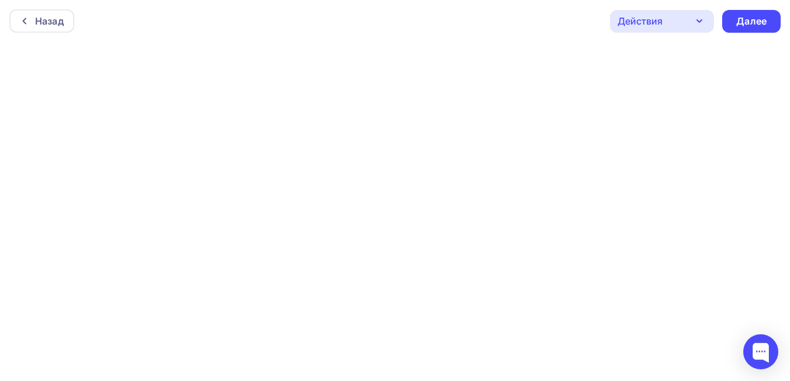
click at [704, 25] on icon "button" at bounding box center [699, 21] width 14 height 14
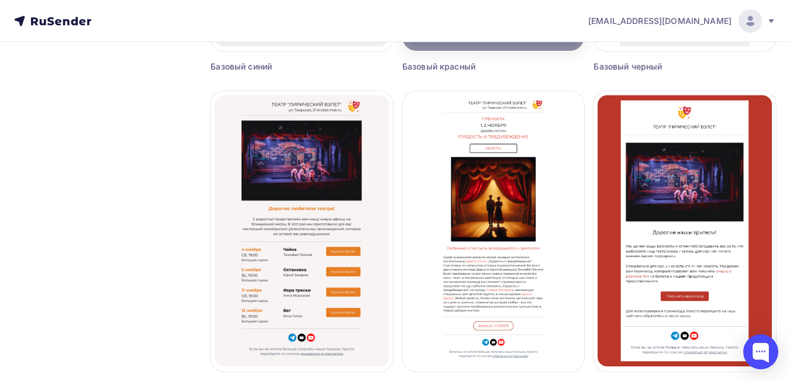
scroll to position [702, 0]
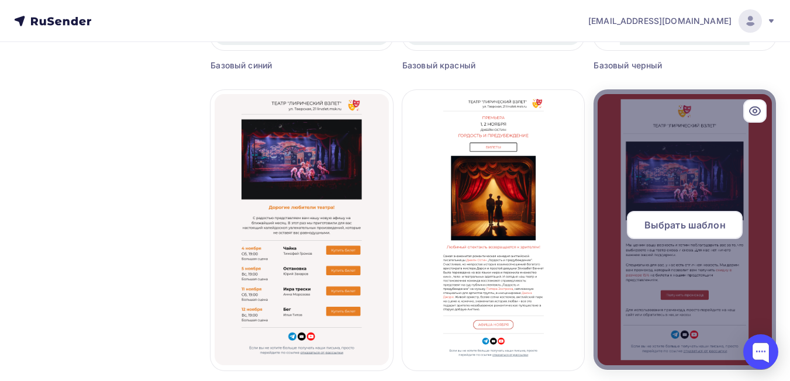
click at [658, 165] on div at bounding box center [685, 229] width 182 height 281
click at [668, 180] on div at bounding box center [685, 229] width 182 height 281
click at [671, 228] on span "Выбрать шаблон" at bounding box center [684, 225] width 81 height 14
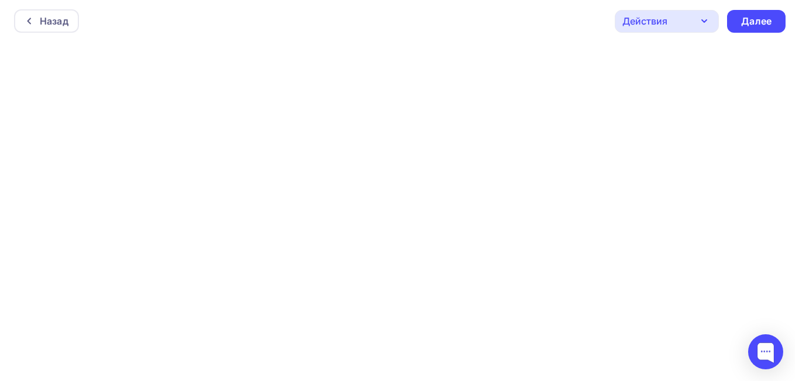
scroll to position [3, 0]
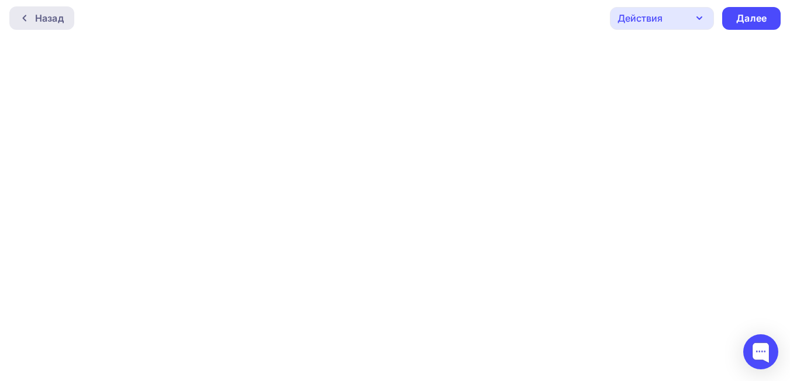
click at [26, 25] on div "Назад" at bounding box center [41, 17] width 65 height 23
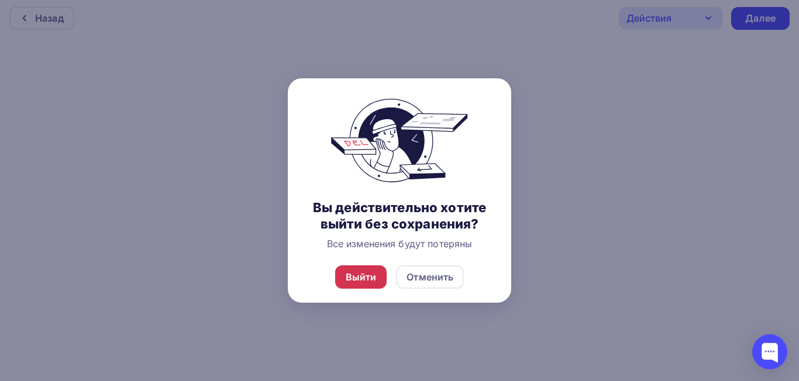
click at [367, 281] on div "Выйти" at bounding box center [361, 277] width 31 height 14
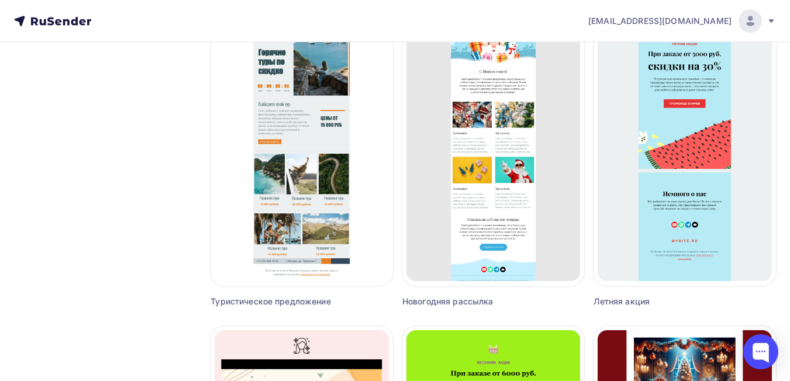
scroll to position [3275, 0]
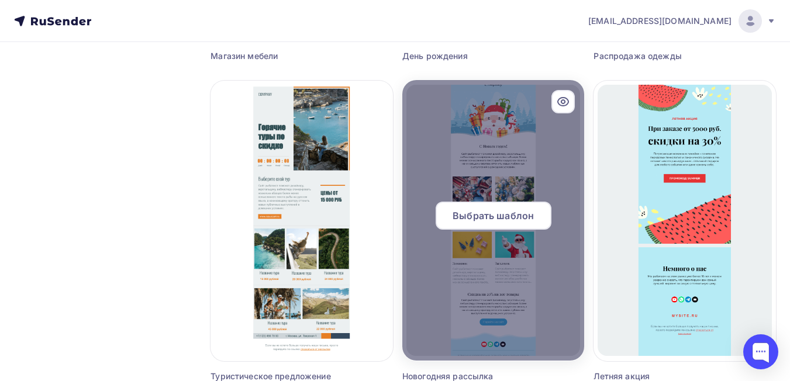
click at [498, 218] on span "Выбрать шаблон" at bounding box center [493, 216] width 81 height 14
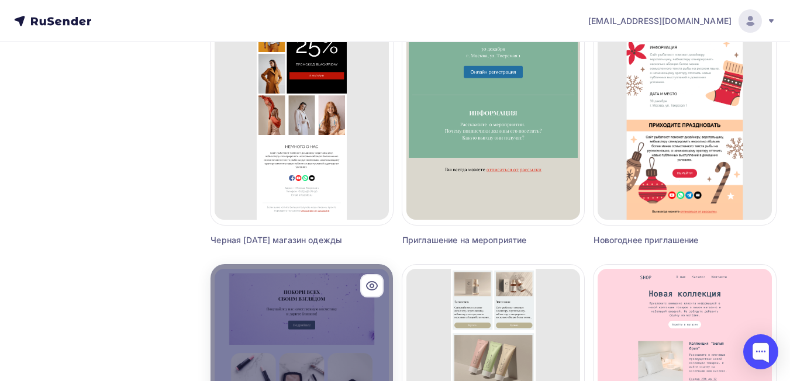
scroll to position [1988, 0]
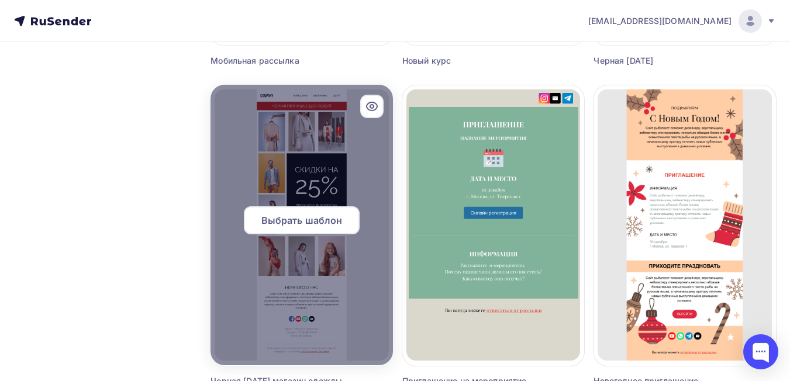
click at [312, 216] on span "Выбрать шаблон" at bounding box center [301, 220] width 81 height 14
